Goal: Navigation & Orientation: Find specific page/section

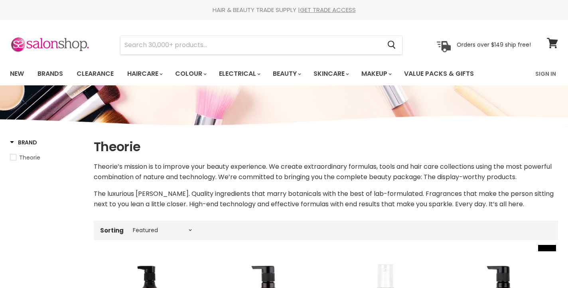
select select "manual"
click at [60, 70] on link "Brands" at bounding box center [51, 73] width 38 height 17
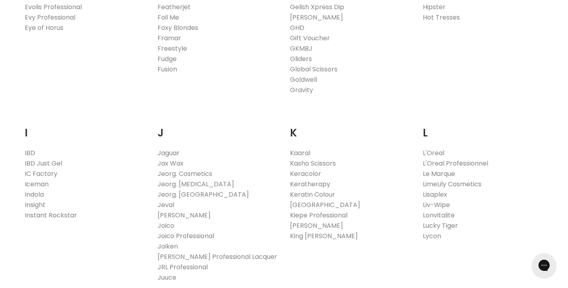
scroll to position [610, 0]
